Goal: Task Accomplishment & Management: Manage account settings

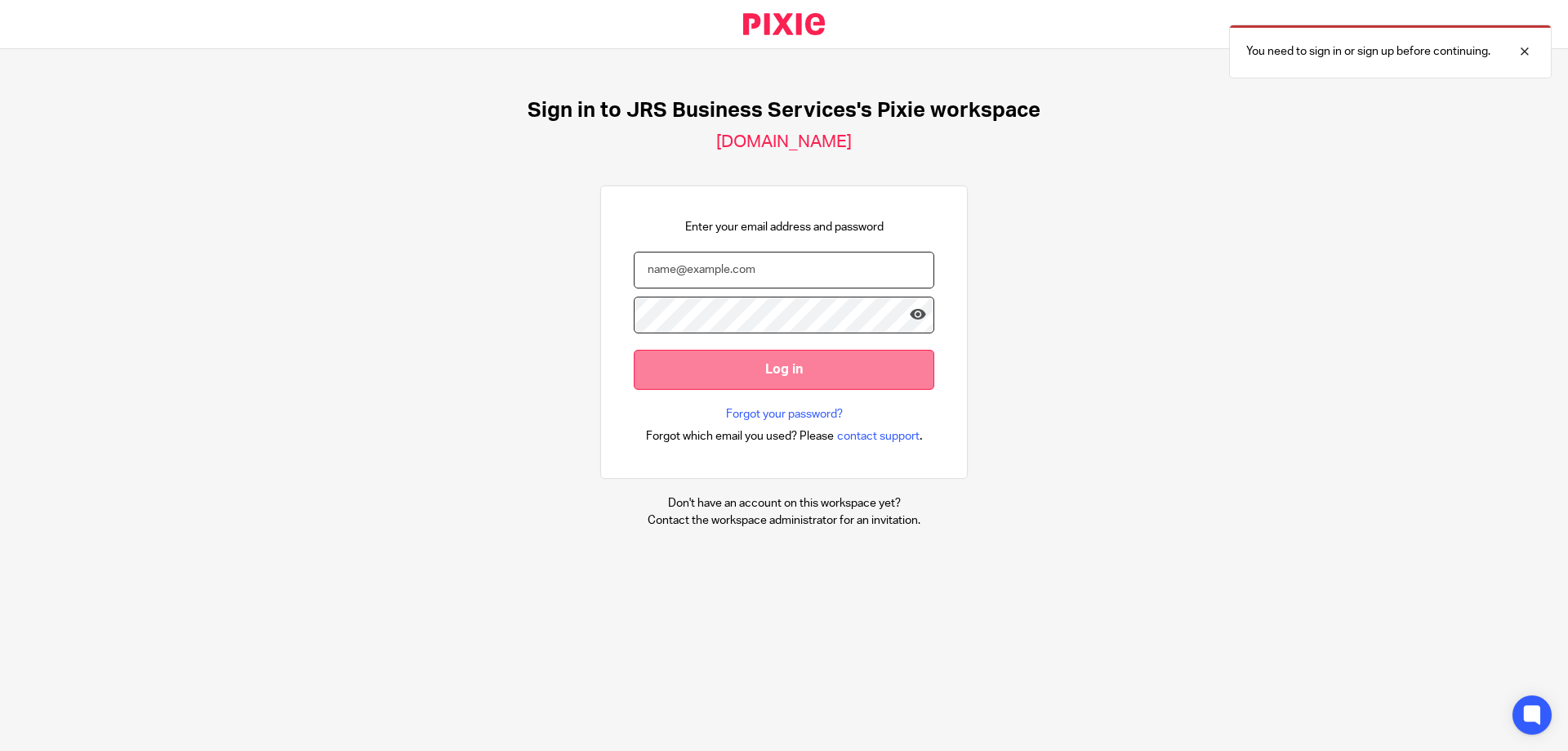
type input "[PERSON_NAME][EMAIL_ADDRESS][DOMAIN_NAME]"
click at [775, 381] on input "Log in" at bounding box center [783, 370] width 300 height 40
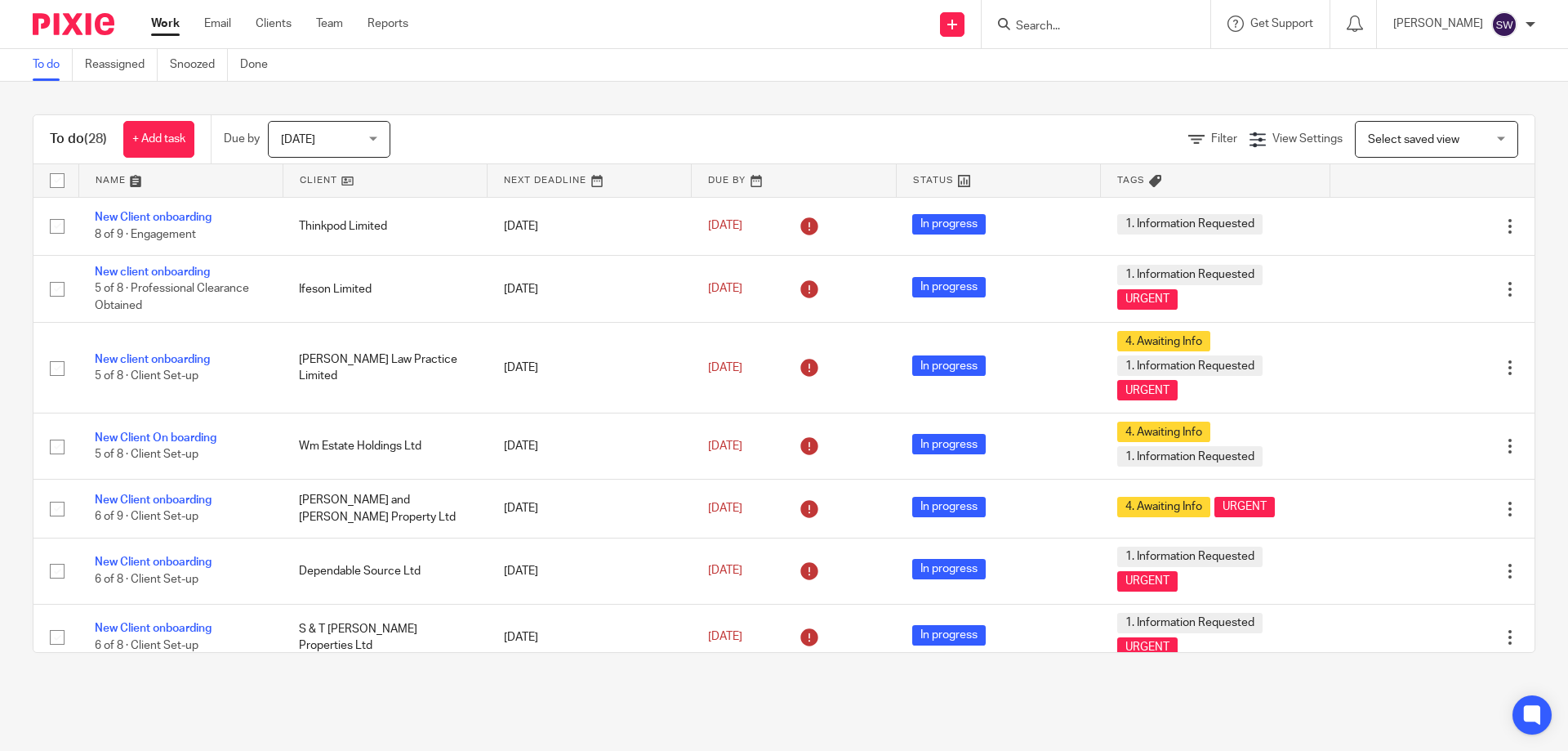
click at [378, 134] on div "Today Today" at bounding box center [329, 139] width 123 height 37
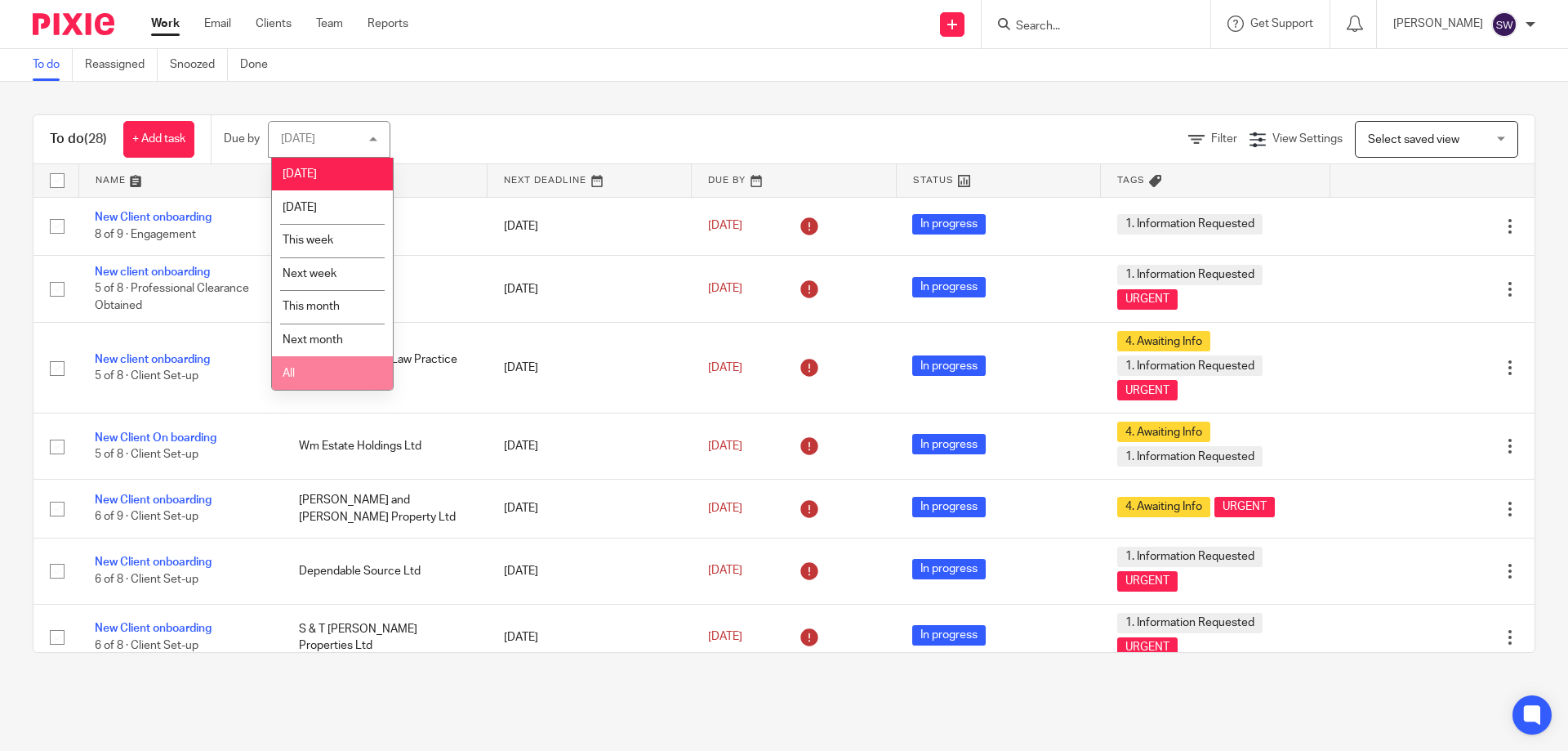
click at [339, 367] on li "All" at bounding box center [332, 372] width 121 height 33
